Goal: Task Accomplishment & Management: Manage account settings

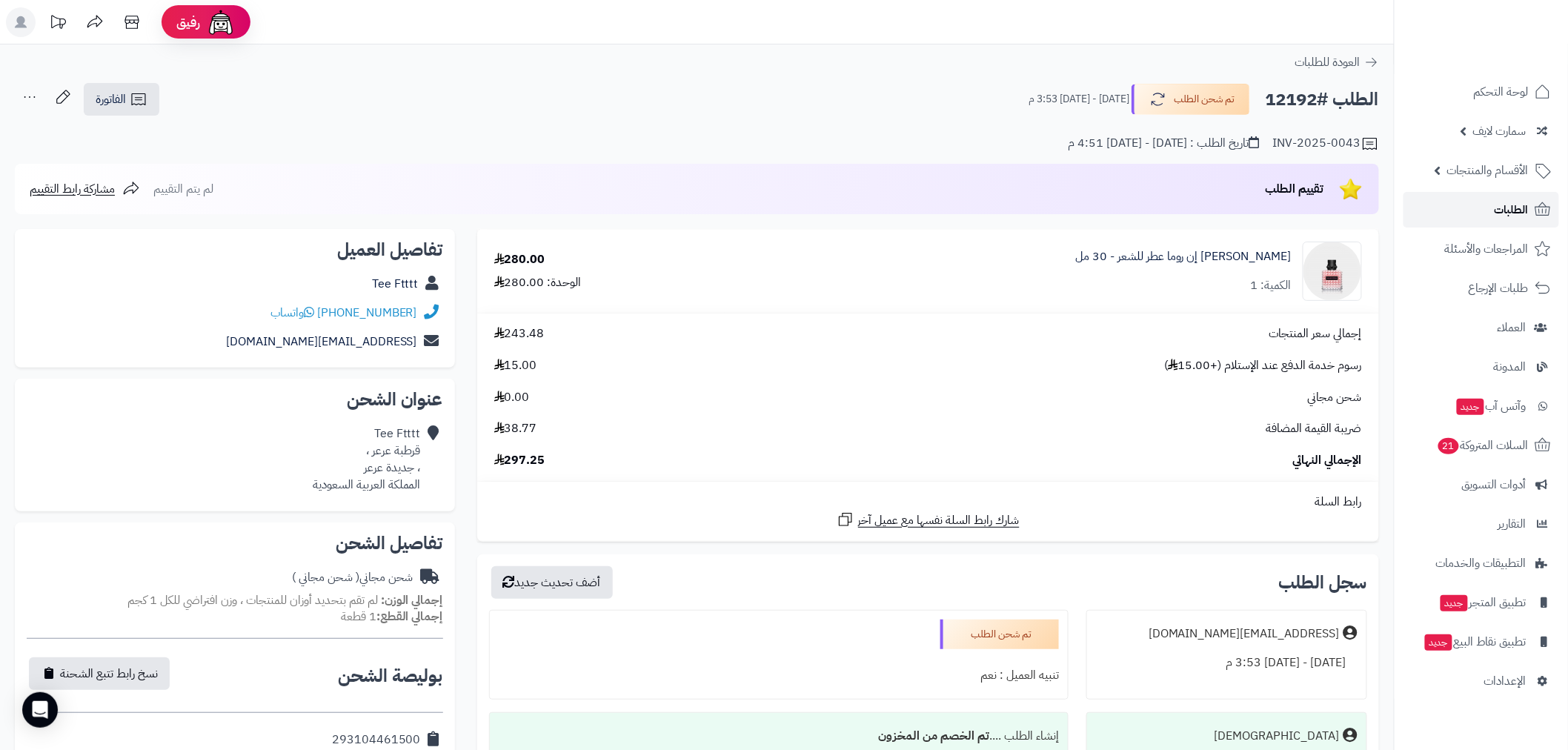
click at [1496, 208] on span "الطلبات" at bounding box center [1512, 209] width 34 height 21
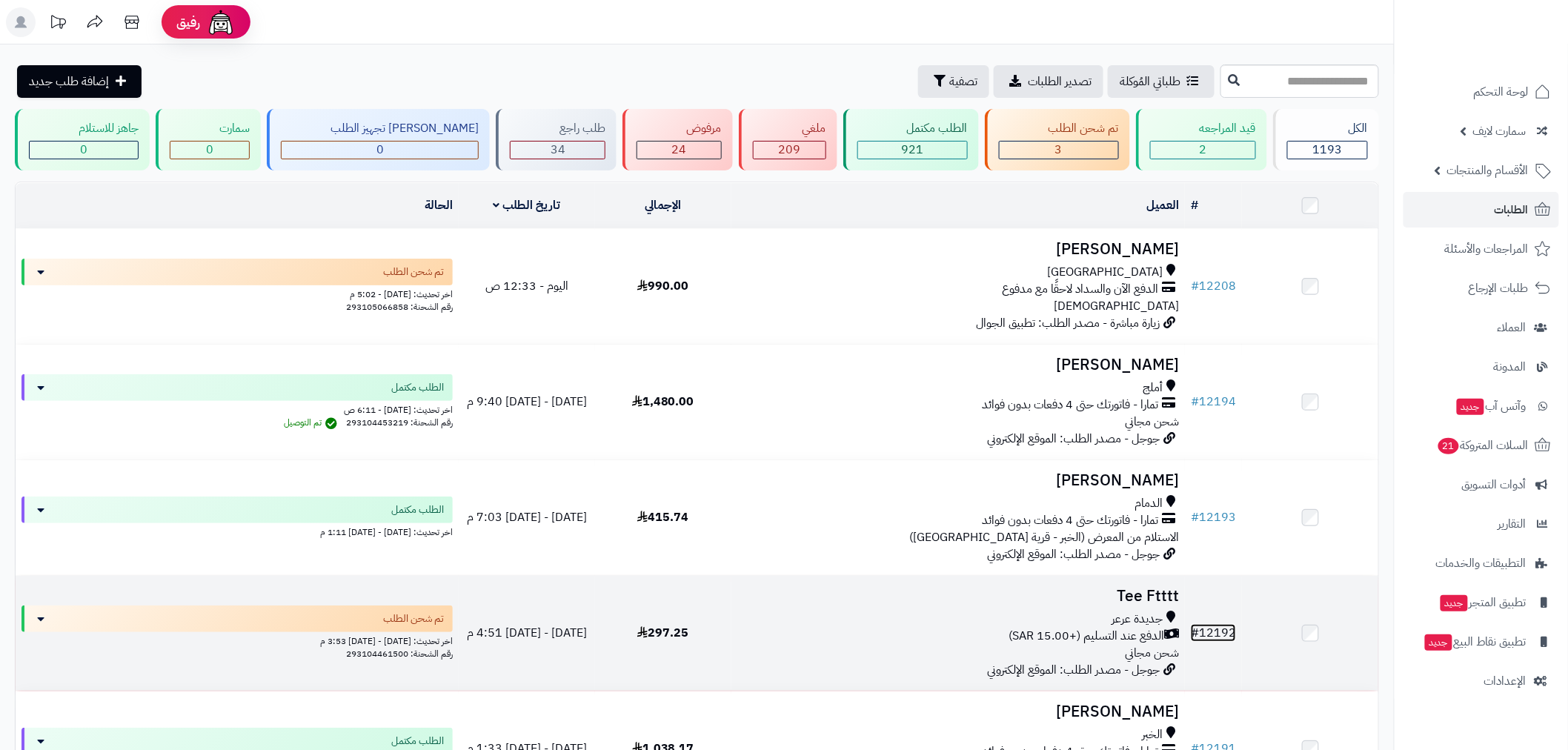
click at [1225, 628] on link "# 12192" at bounding box center [1213, 633] width 45 height 17
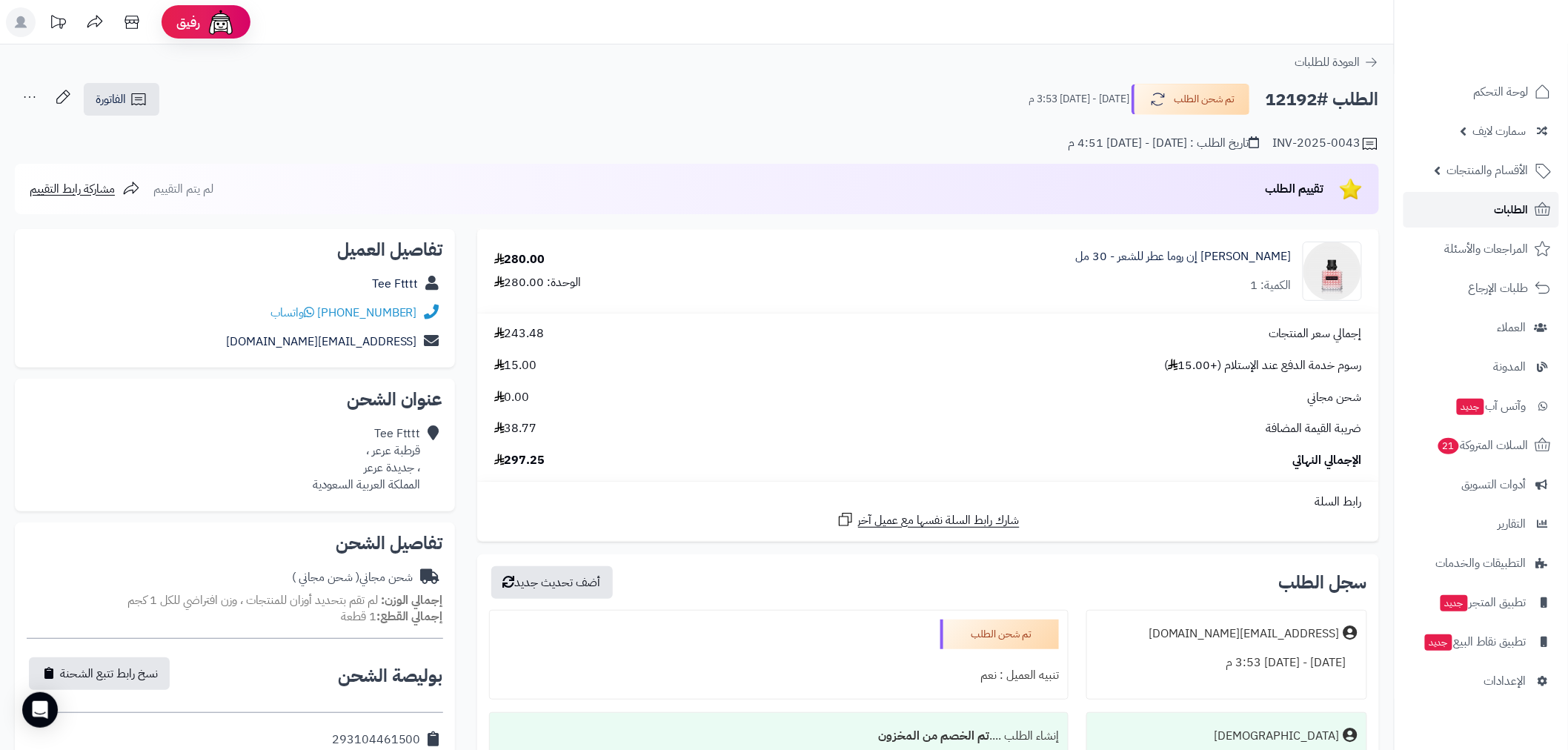
click at [1510, 198] on link "الطلبات" at bounding box center [1481, 209] width 156 height 36
